Goal: Navigation & Orientation: Find specific page/section

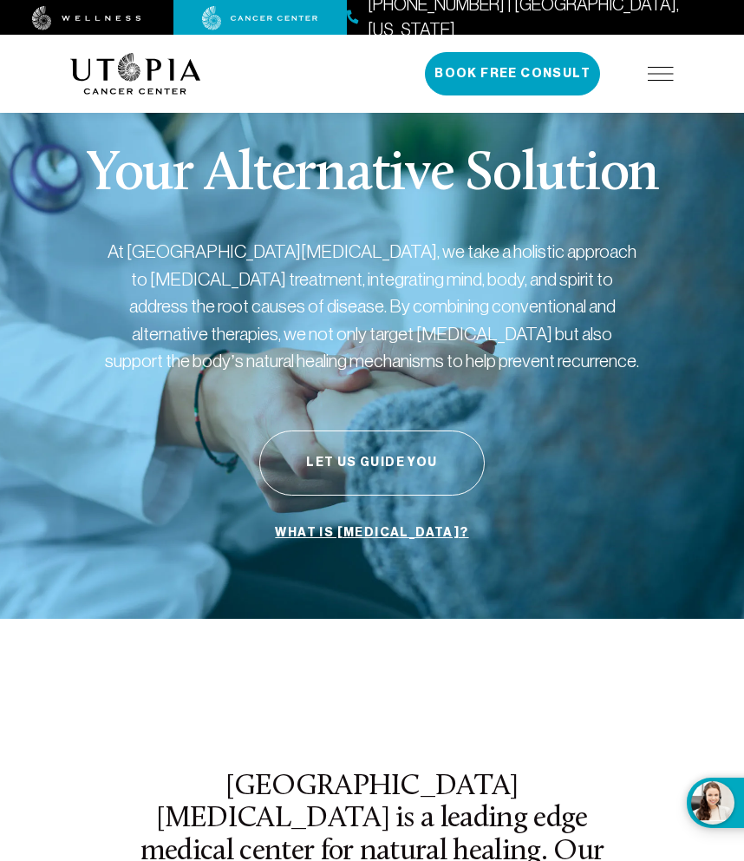
click at [671, 69] on img at bounding box center [661, 74] width 26 height 14
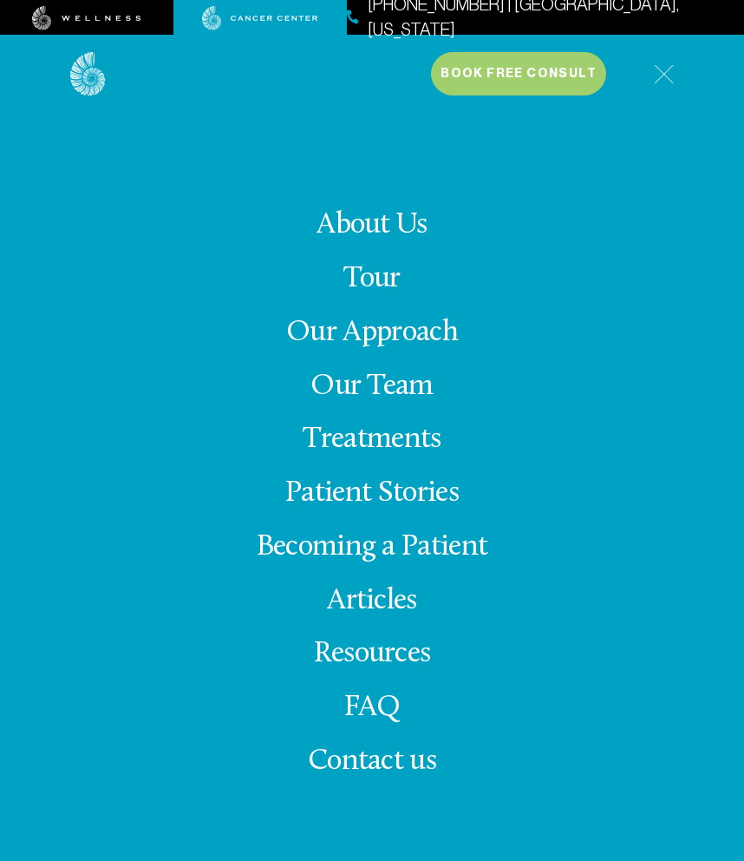
click at [683, 50] on div "About Us Treatments Patient Stories [PHONE_NUMBER] | [GEOGRAPHIC_DATA], [US_STA…" at bounding box center [372, 465] width 625 height 861
click at [662, 72] on img at bounding box center [664, 74] width 20 height 20
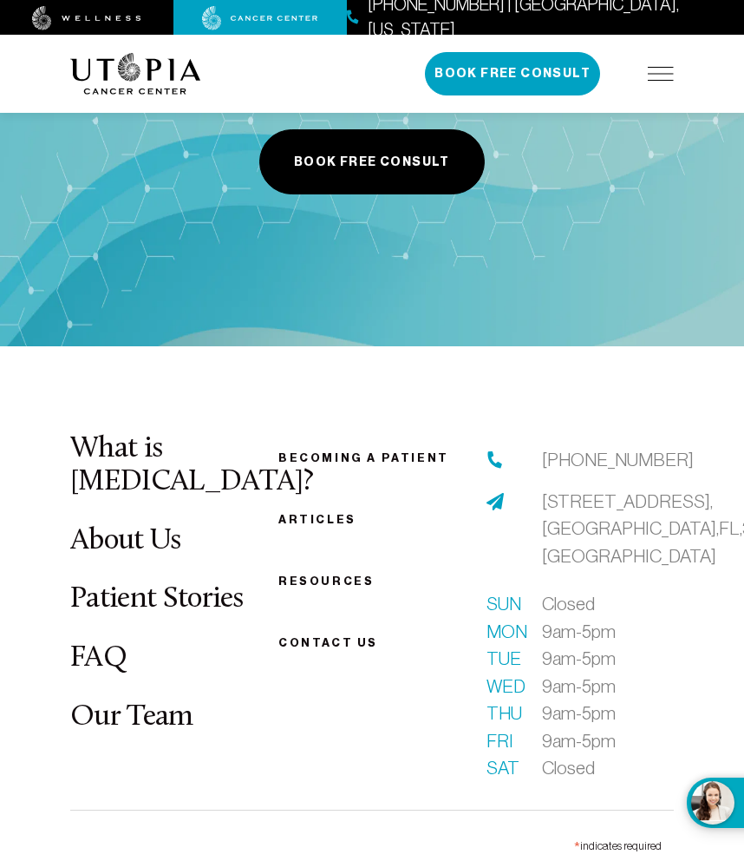
scroll to position [7242, 0]
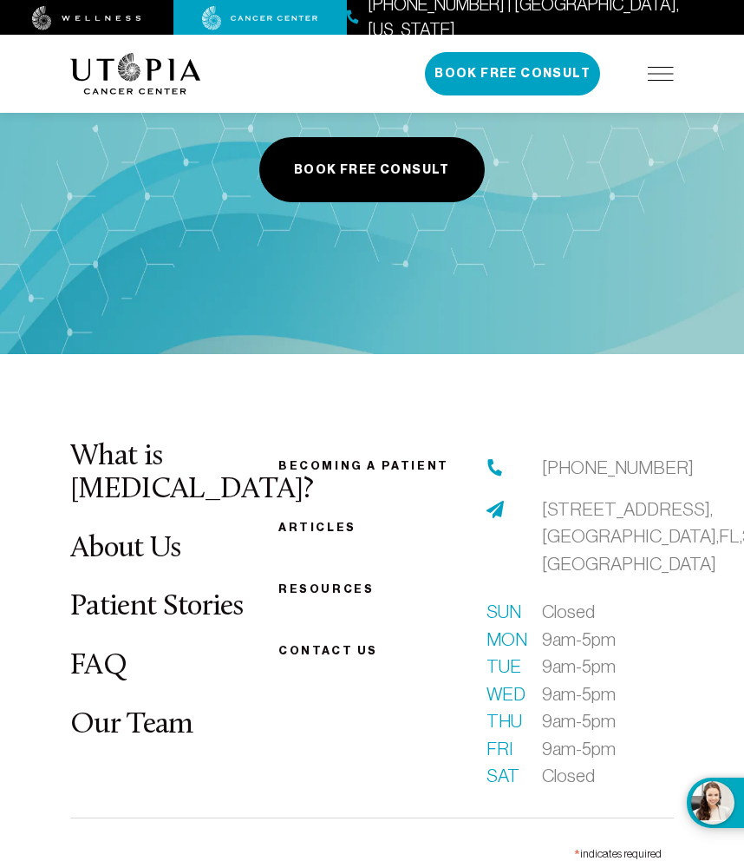
click at [318, 582] on link "Resources" at bounding box center [326, 588] width 95 height 13
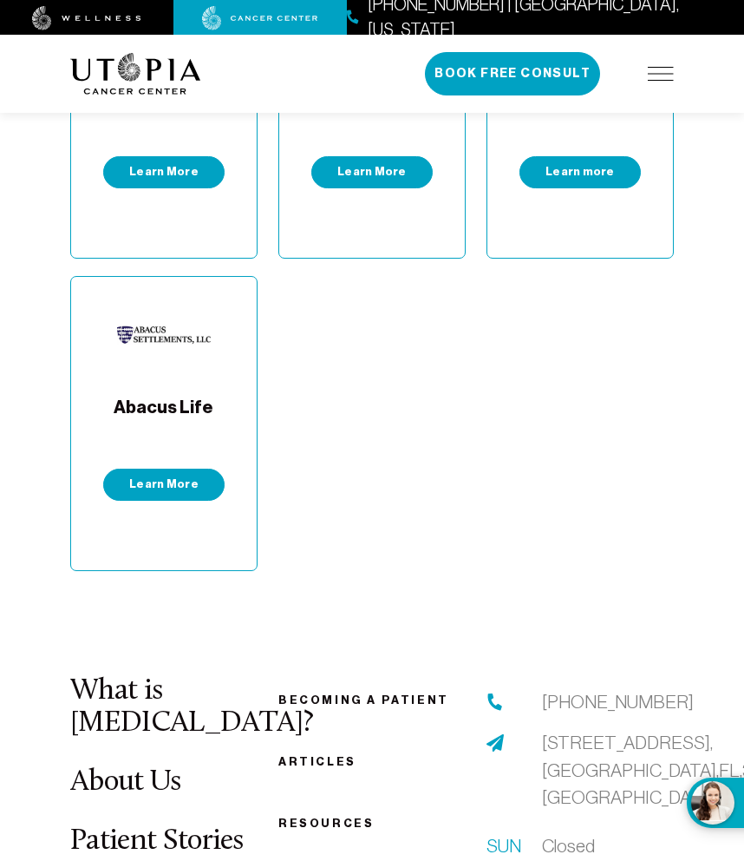
scroll to position [1282, 0]
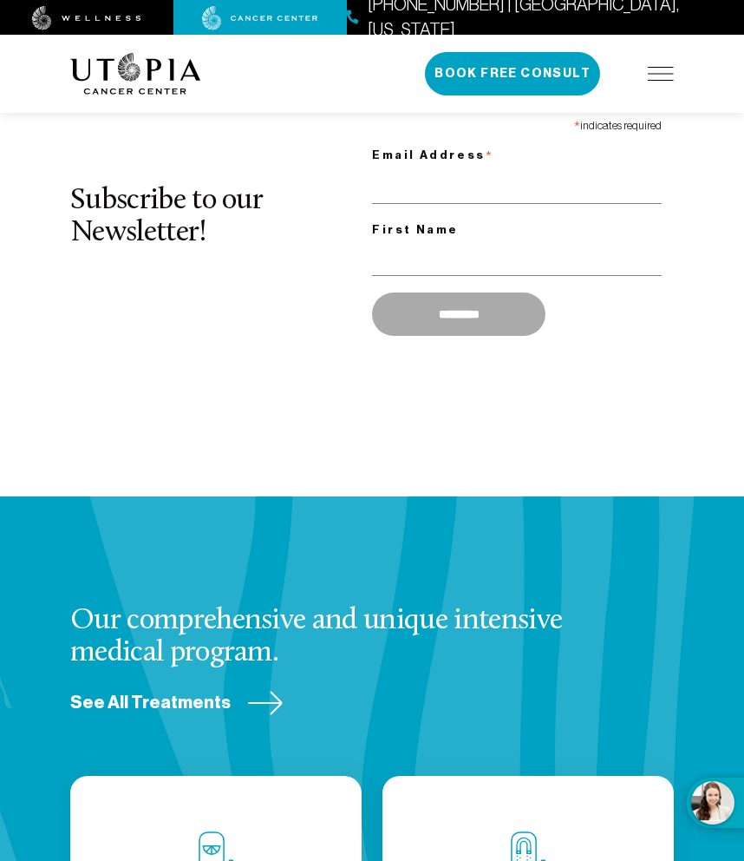
scroll to position [1971, 0]
